Goal: Transaction & Acquisition: Book appointment/travel/reservation

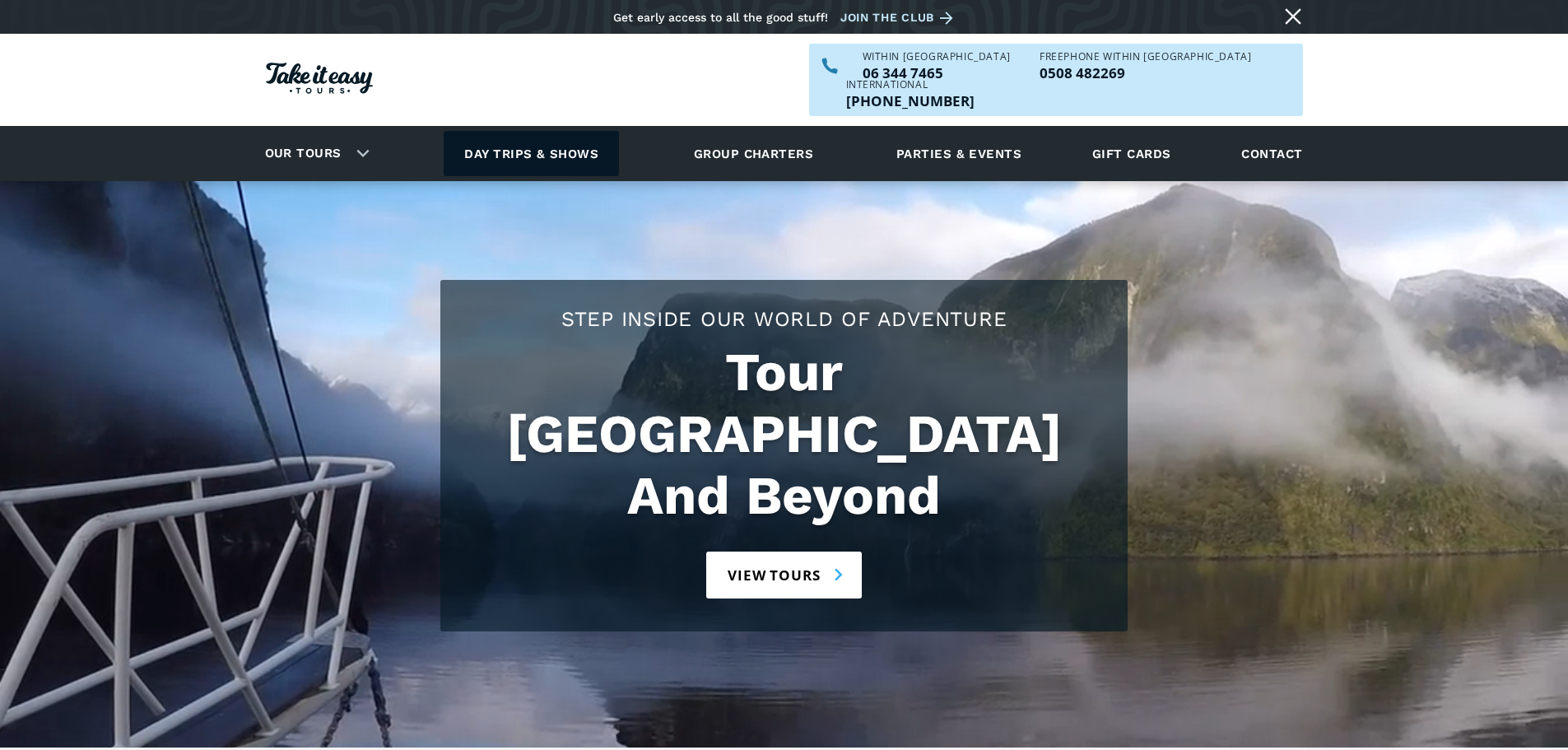
click at [559, 131] on link "Day trips & shows" at bounding box center [531, 153] width 176 height 45
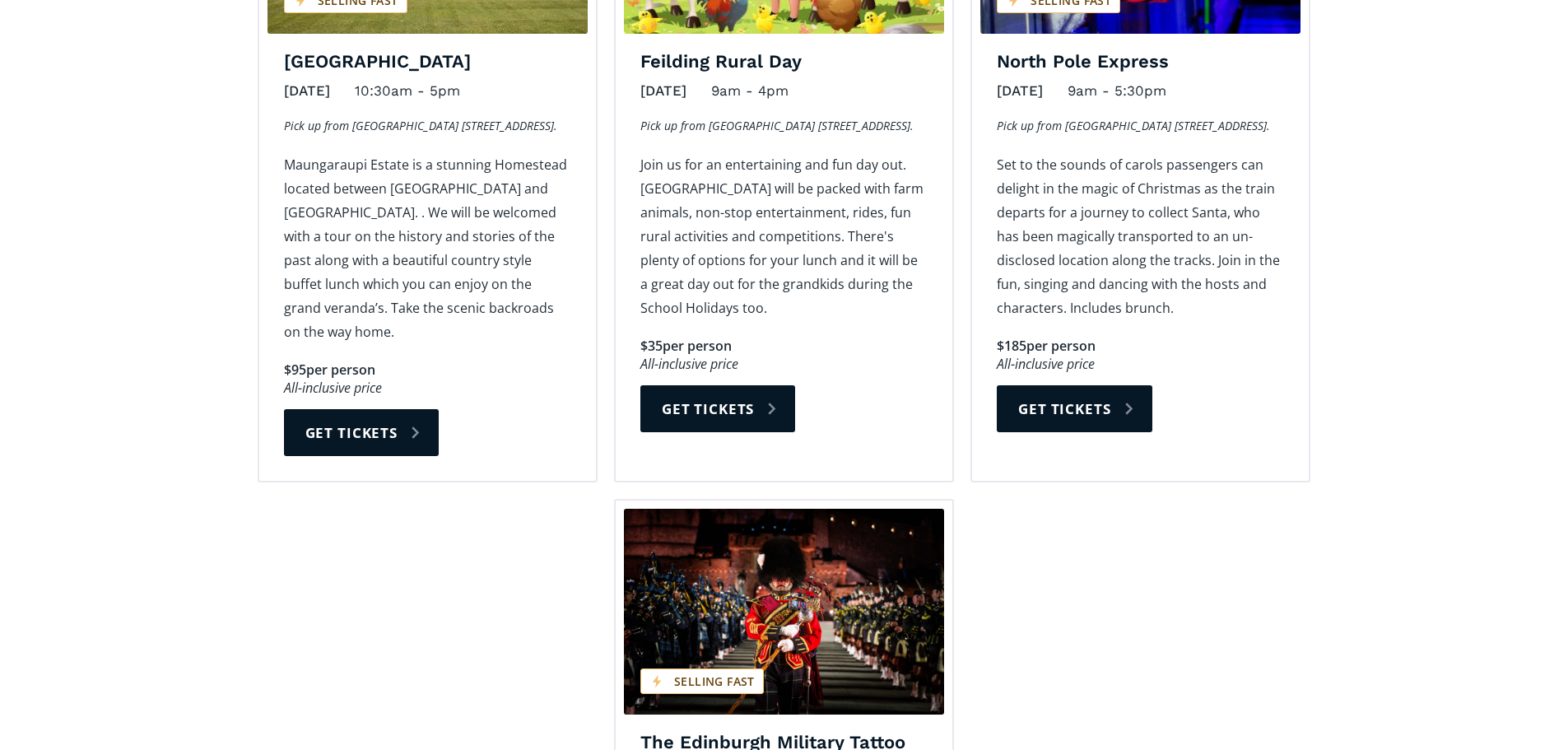
scroll to position [2140, 0]
click at [399, 408] on link "Get tickets" at bounding box center [361, 432] width 155 height 47
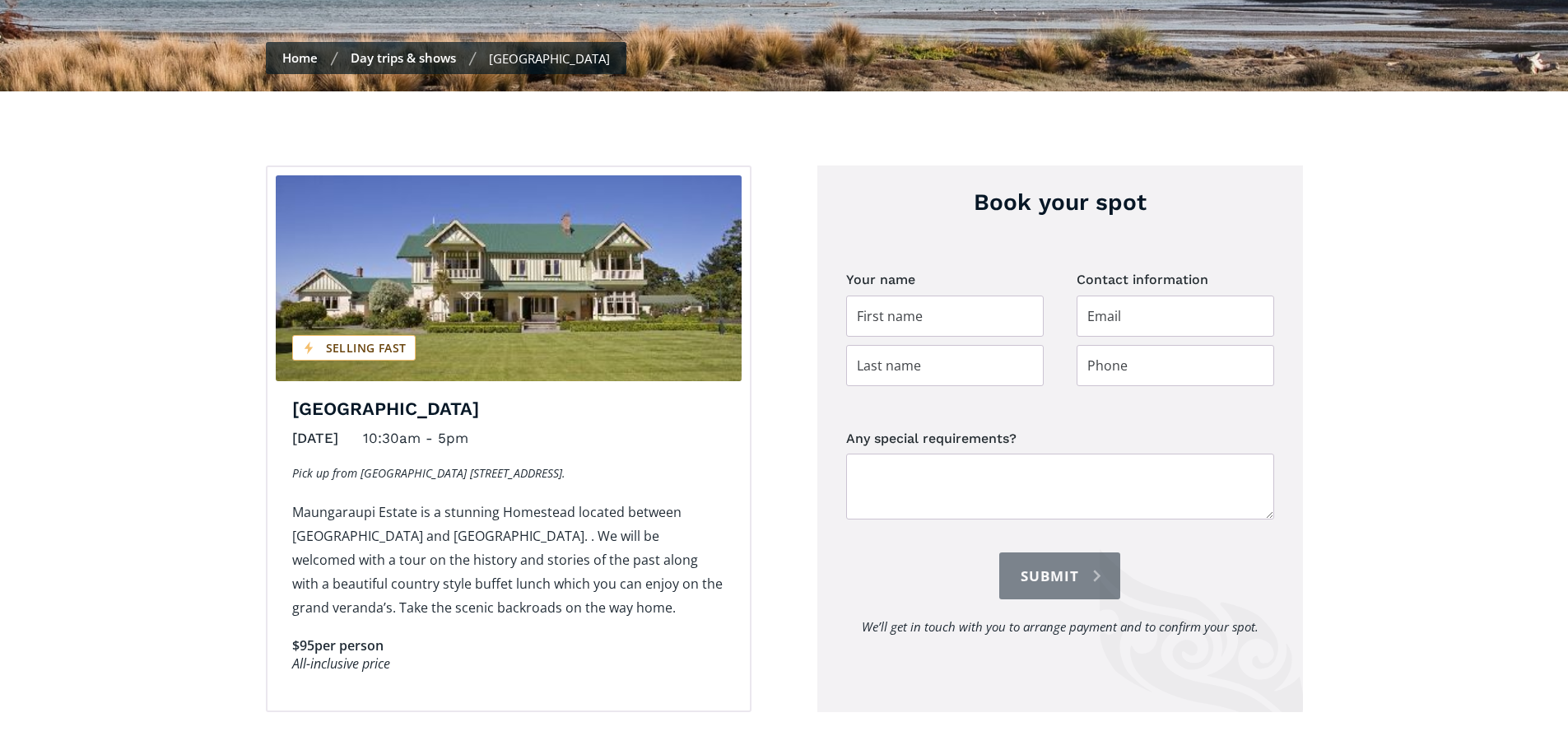
scroll to position [494, 0]
click at [989, 373] on fieldset "Your name" at bounding box center [945, 330] width 198 height 127
click at [981, 336] on input "Day trip booking" at bounding box center [945, 315] width 198 height 41
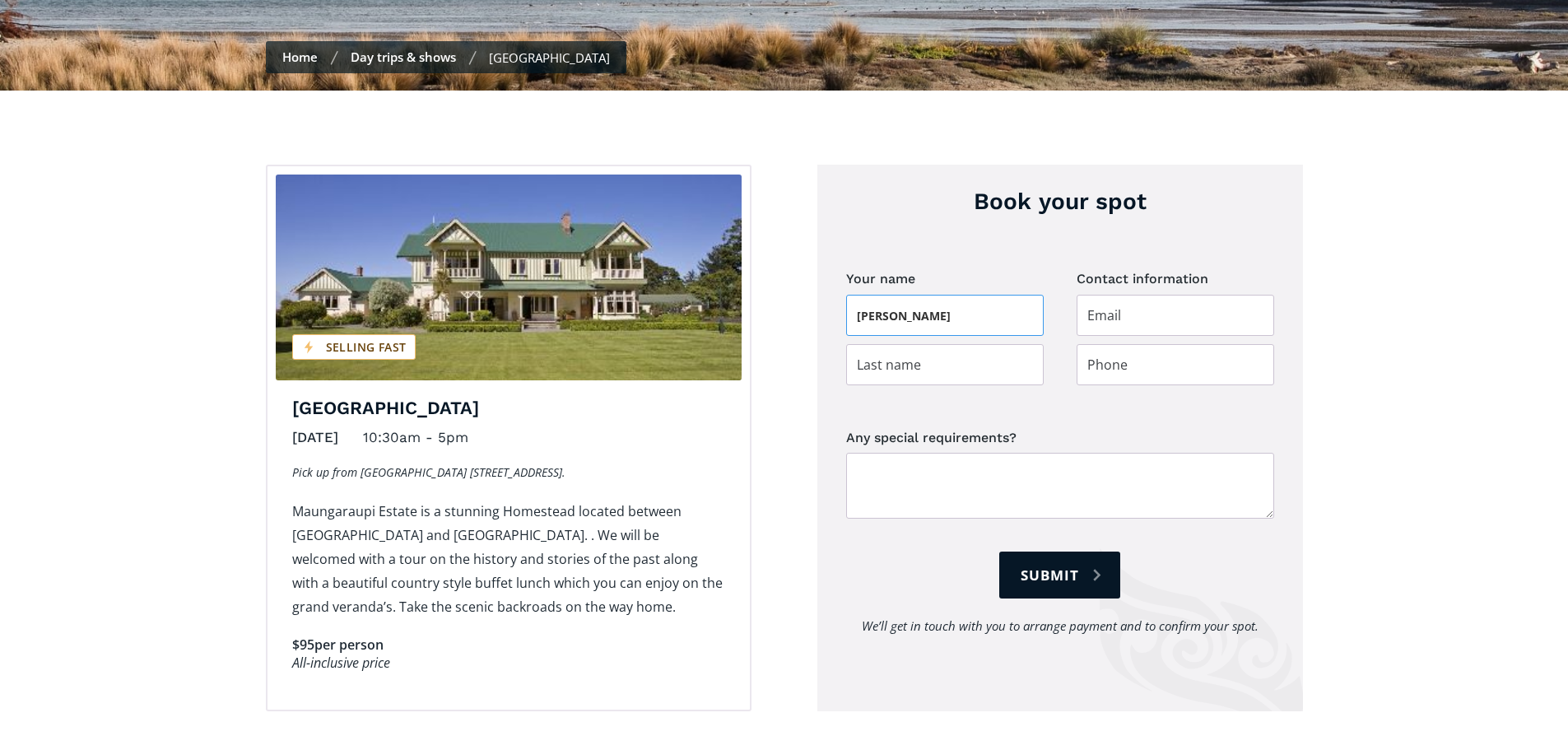
type input "Bobby"
click at [969, 385] on input "Day trip booking" at bounding box center [945, 365] width 198 height 41
type input "Dazzler"
click at [1131, 336] on input "Day trip booking" at bounding box center [1175, 315] width 198 height 41
type input "jason@takeiteasytours.nz"
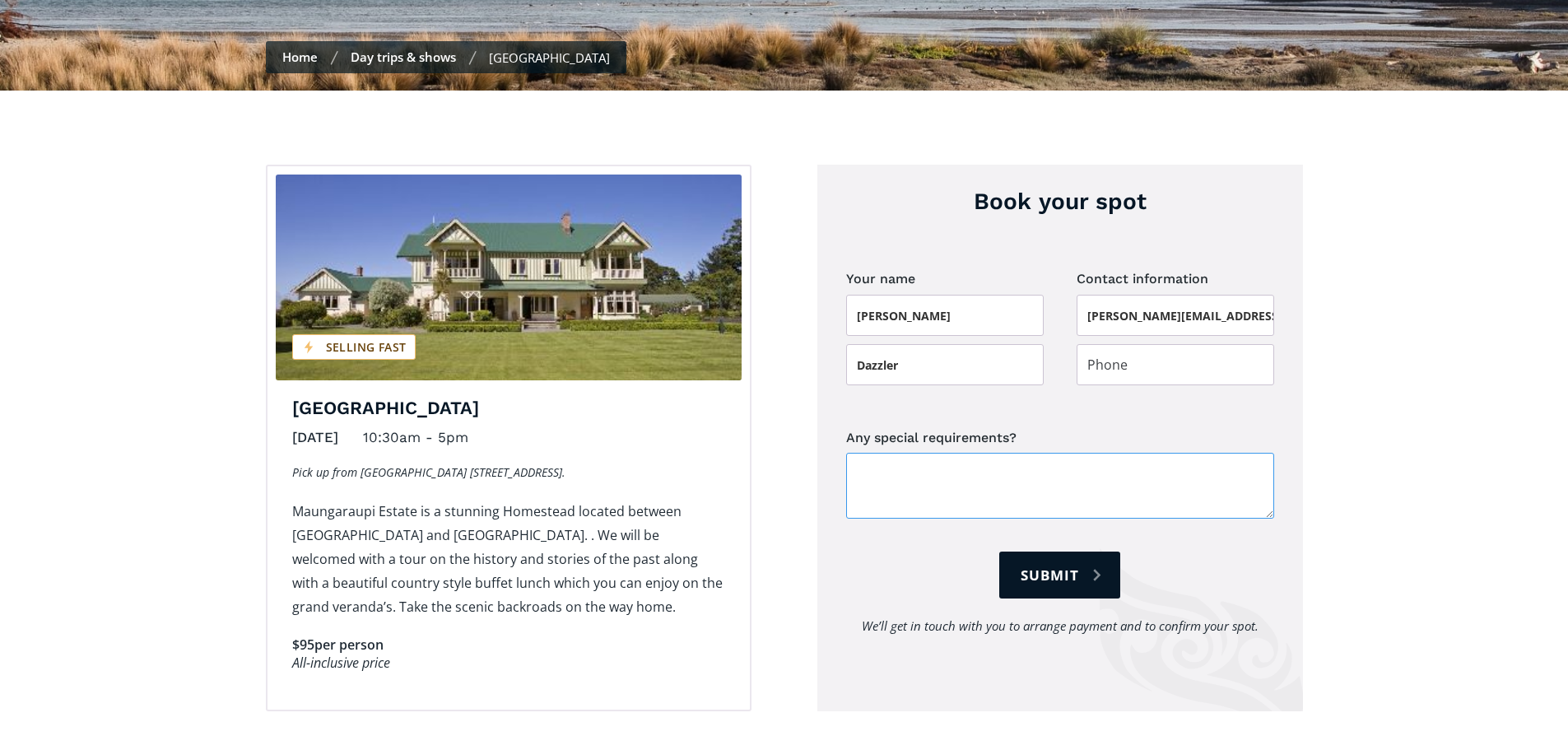
click at [1011, 515] on textarea "Any special requirements?" at bounding box center [1060, 485] width 428 height 66
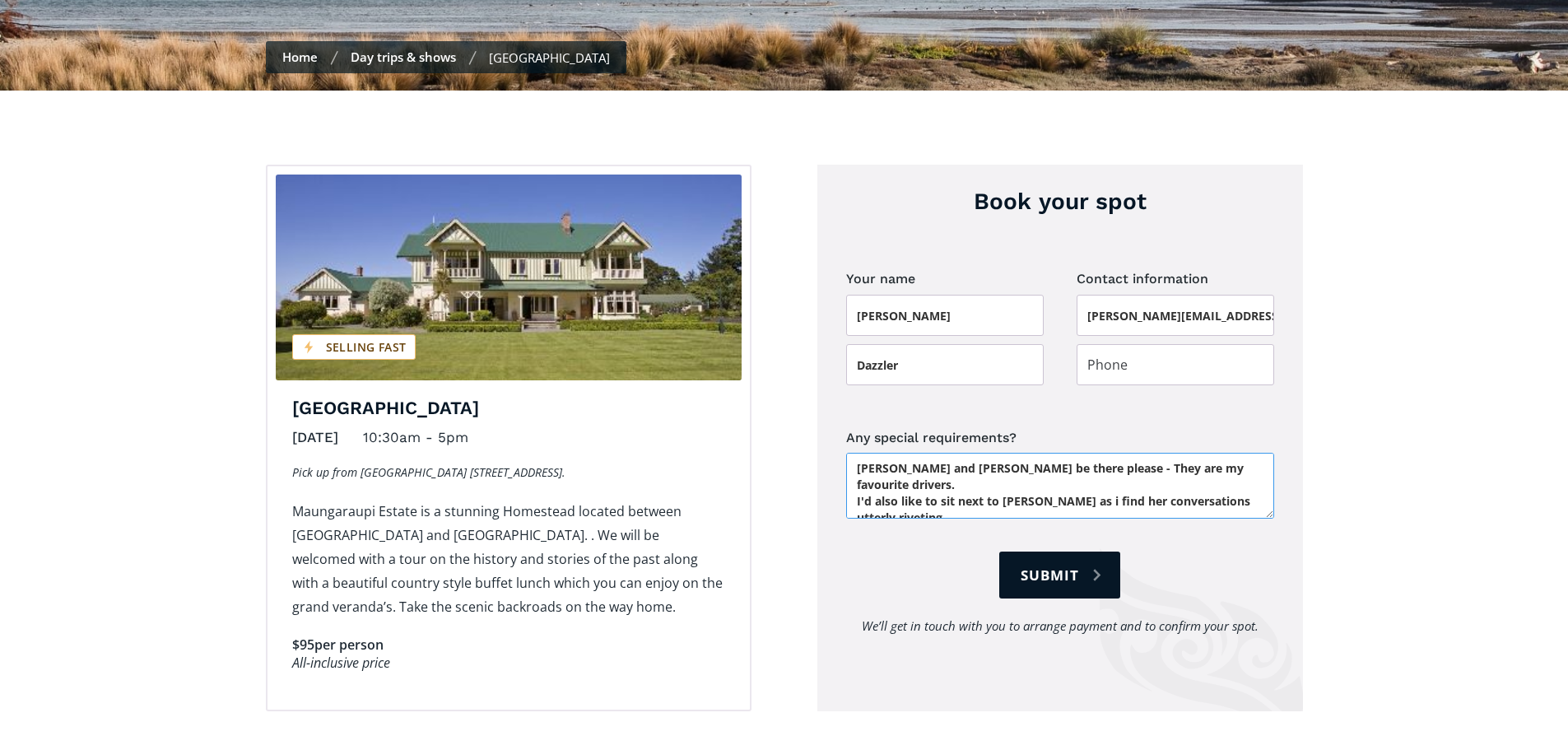
type textarea "Can Graeme and Mark be there please - They are my favourite drivers. I'd also l…"
click at [1148, 381] on input "Day trip booking" at bounding box center [1175, 365] width 198 height 41
type input "021669515"
click at [1082, 592] on input "Submit" at bounding box center [1059, 574] width 120 height 47
type input "Please wait..."
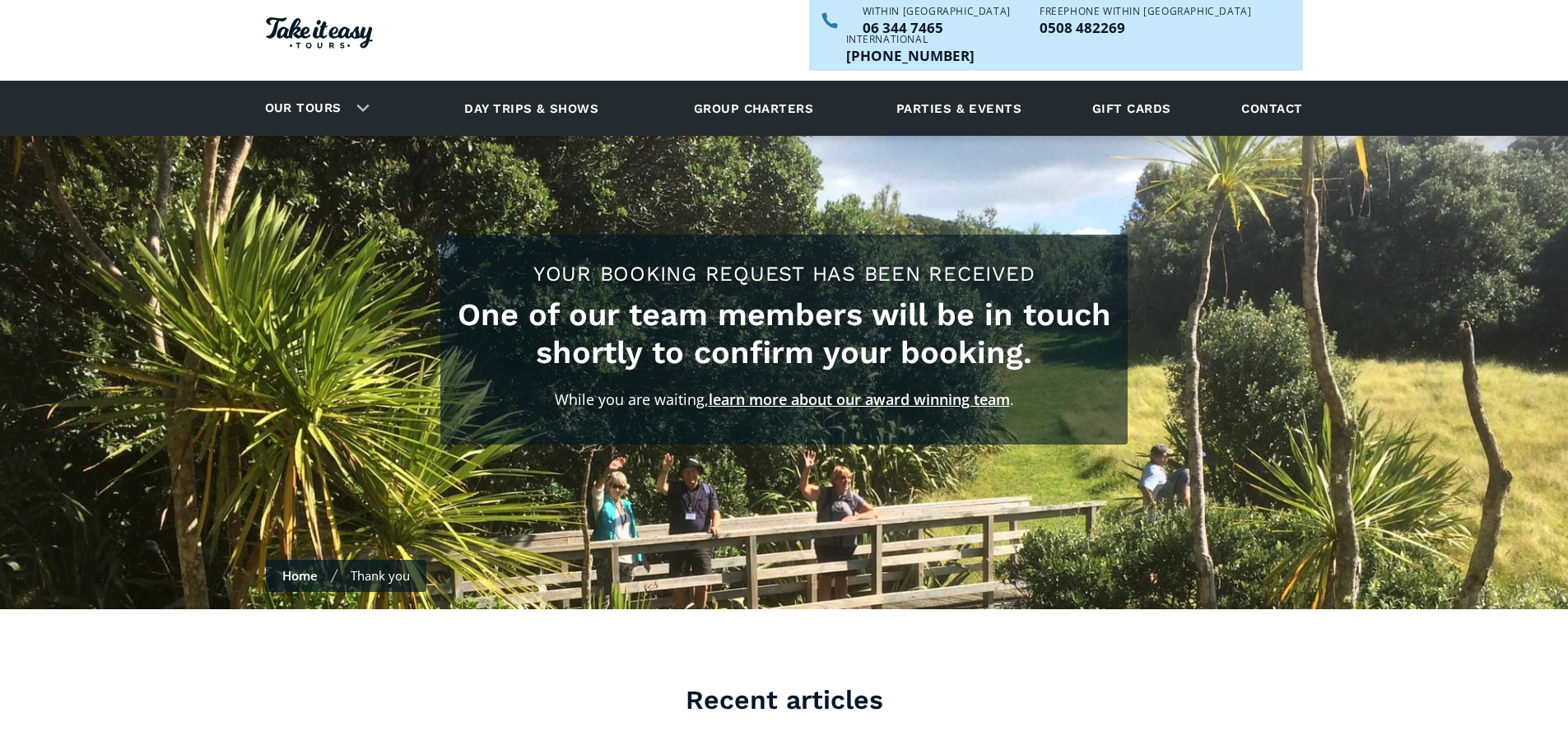
scroll to position [82, 0]
